Goal: Find contact information: Find contact information

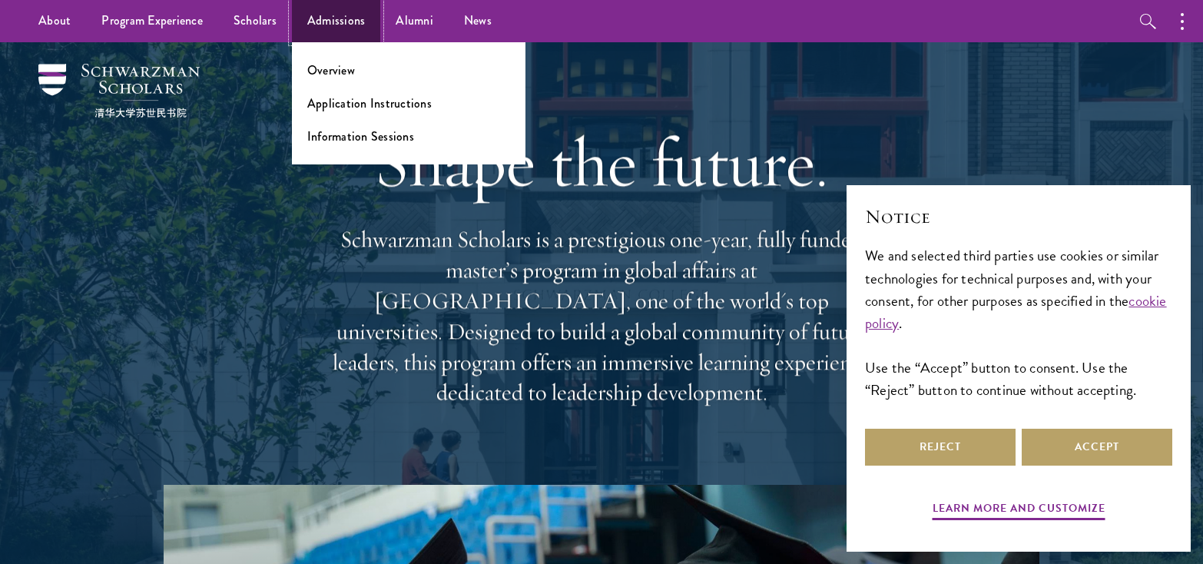
click at [333, 15] on link "Admissions" at bounding box center [336, 21] width 89 height 42
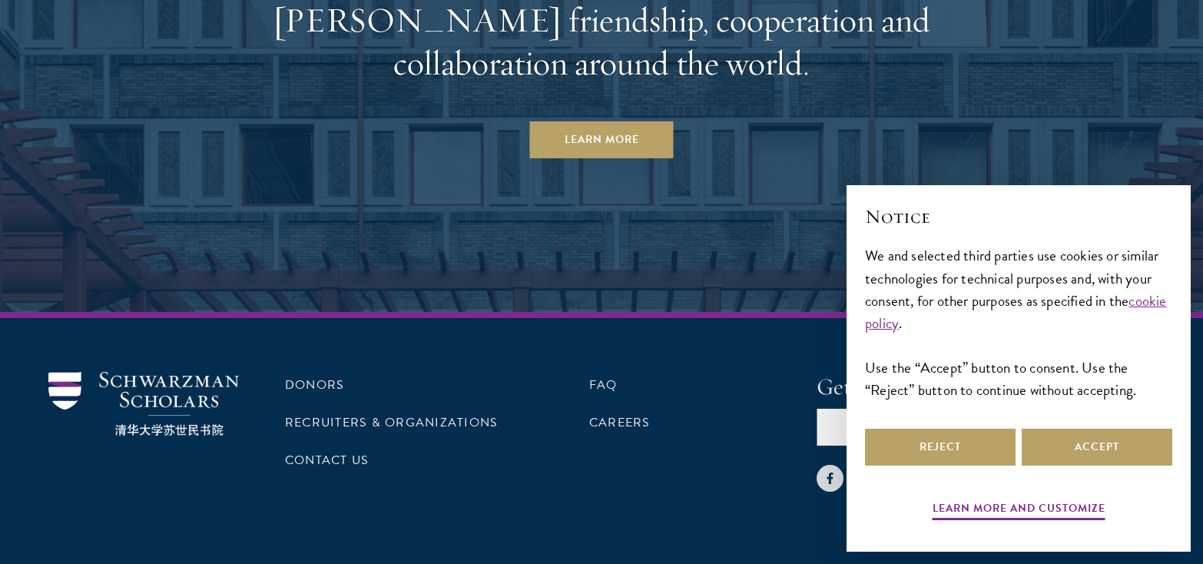
scroll to position [7613, 0]
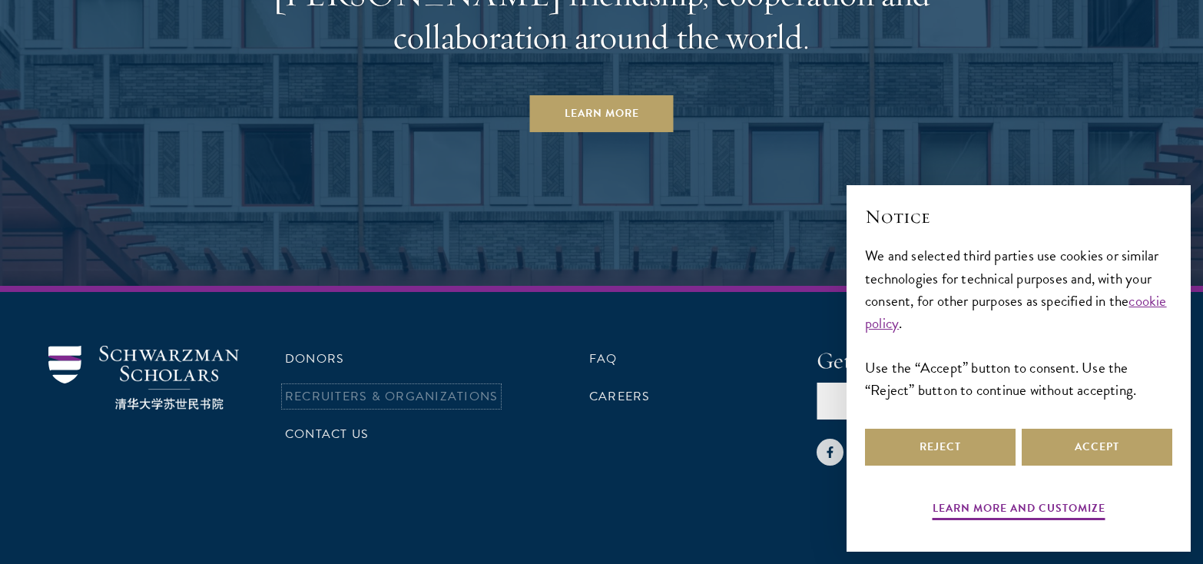
click at [460, 387] on link "Recruiters & Organizations" at bounding box center [391, 396] width 213 height 18
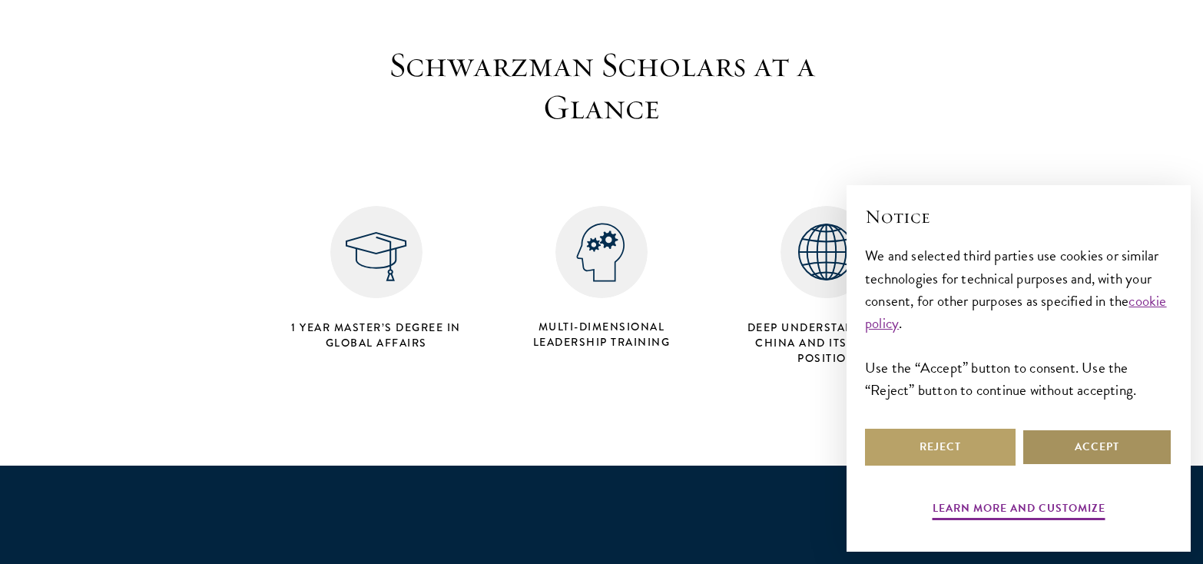
click at [1100, 441] on button "Accept" at bounding box center [1097, 447] width 151 height 37
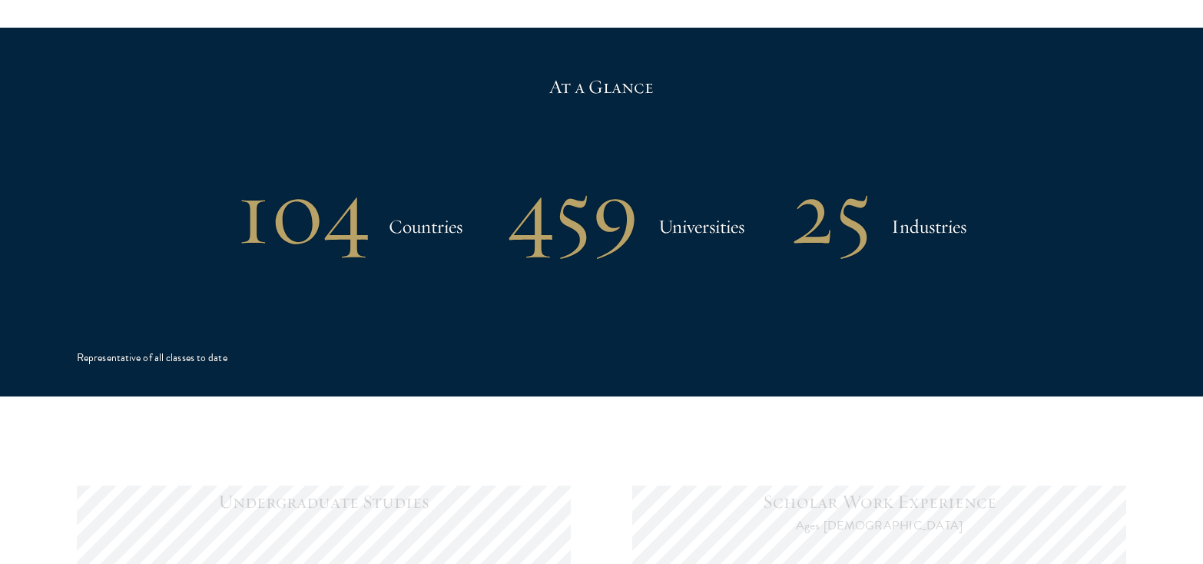
scroll to position [1051, 0]
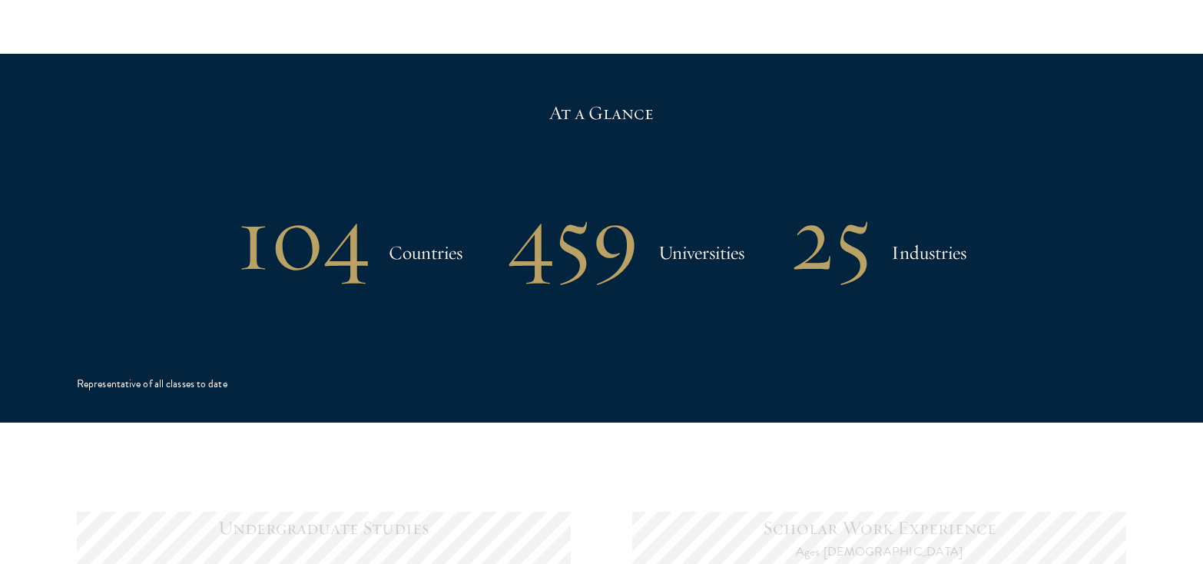
click at [685, 288] on div "At a Glance 104 Countries 459 Universities 25 Industries Representative of all …" at bounding box center [602, 238] width 1050 height 369
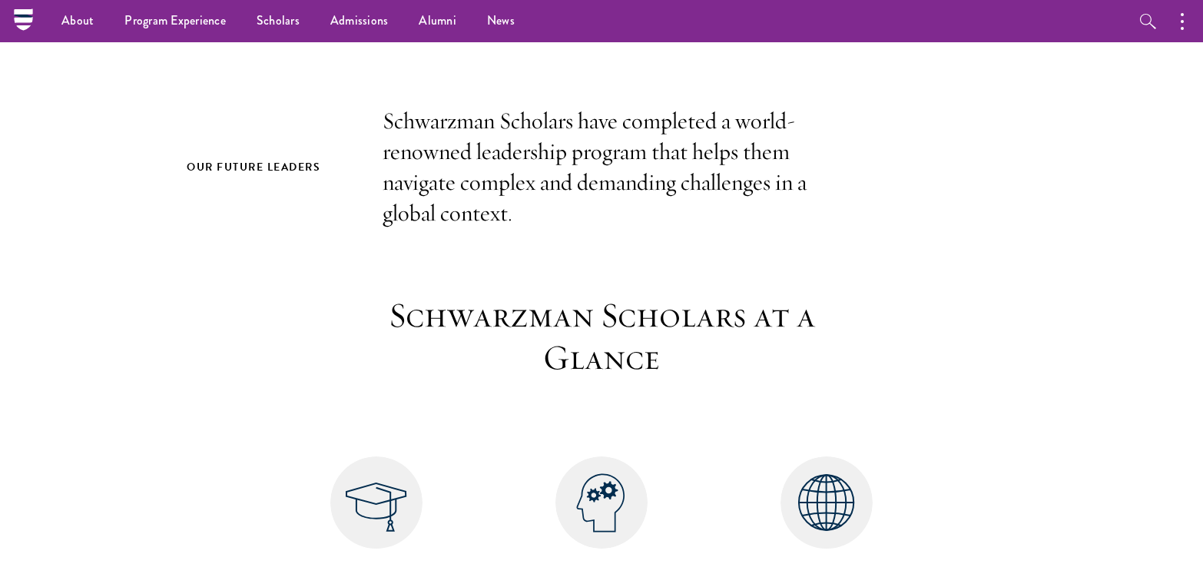
scroll to position [0, 0]
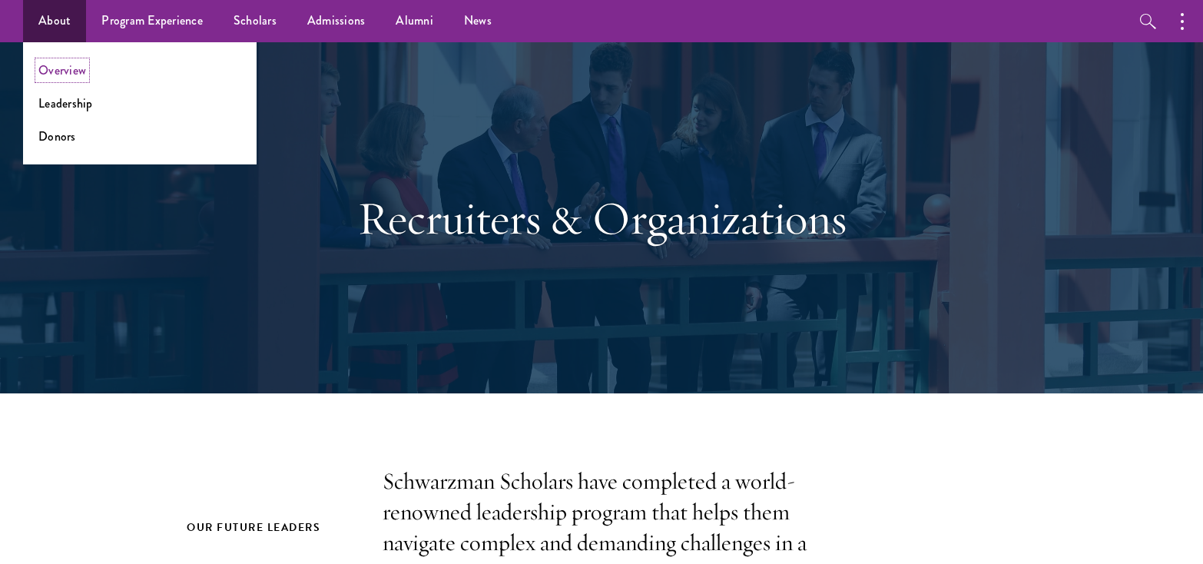
click at [65, 73] on link "Overview" at bounding box center [62, 70] width 48 height 18
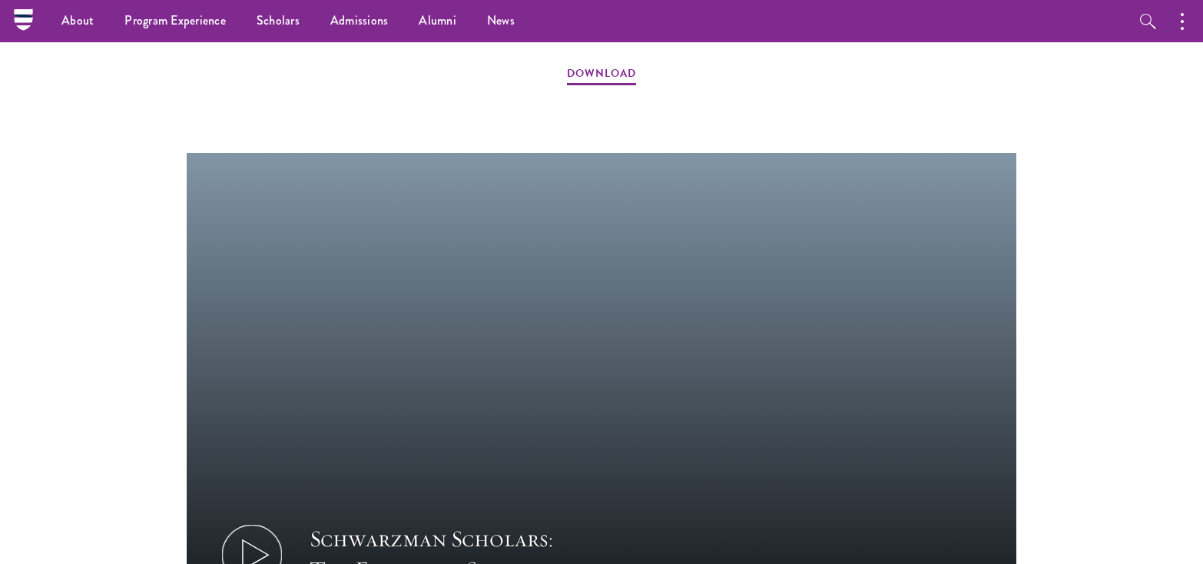
scroll to position [1825, 0]
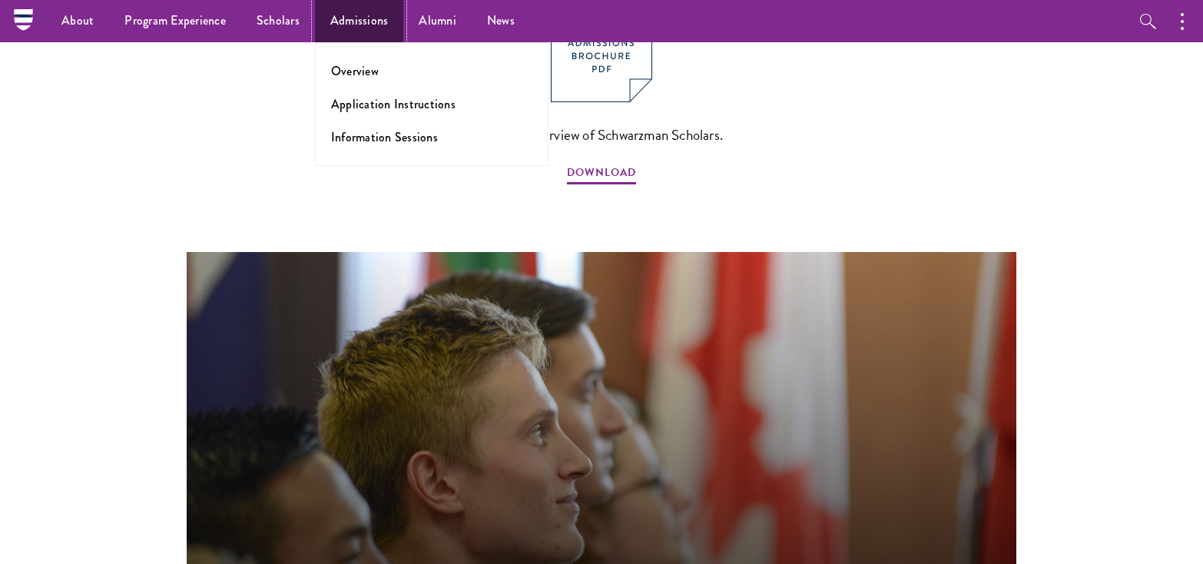
click at [360, 20] on link "Admissions" at bounding box center [359, 21] width 89 height 42
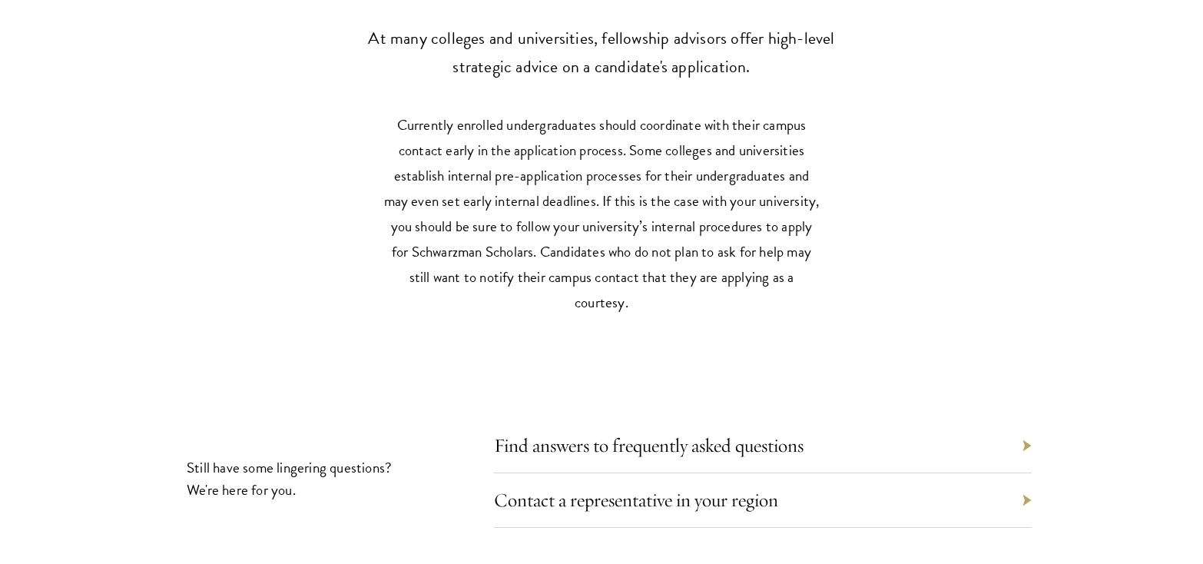
scroll to position [6684, 0]
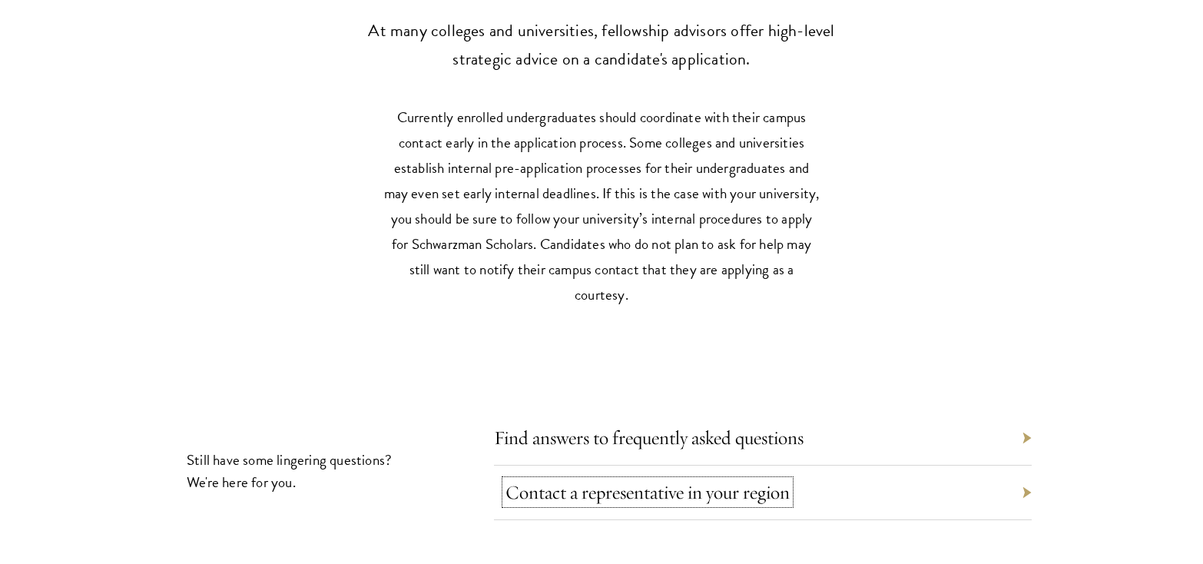
click at [614, 480] on link "Contact a representative in your region" at bounding box center [648, 492] width 284 height 24
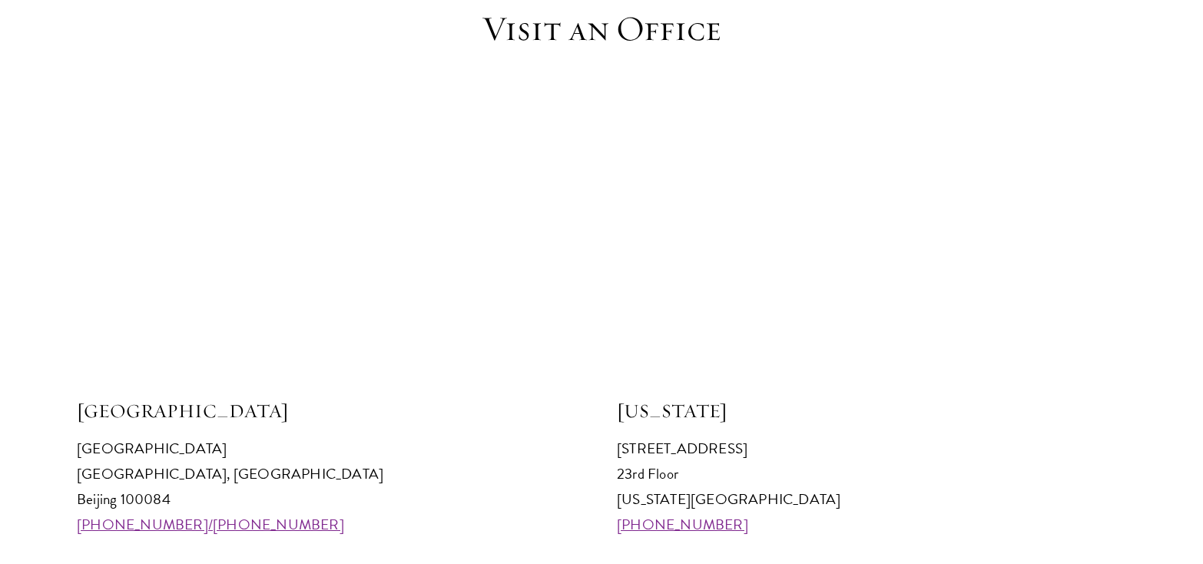
scroll to position [1428, 0]
